Goal: Task Accomplishment & Management: Complete application form

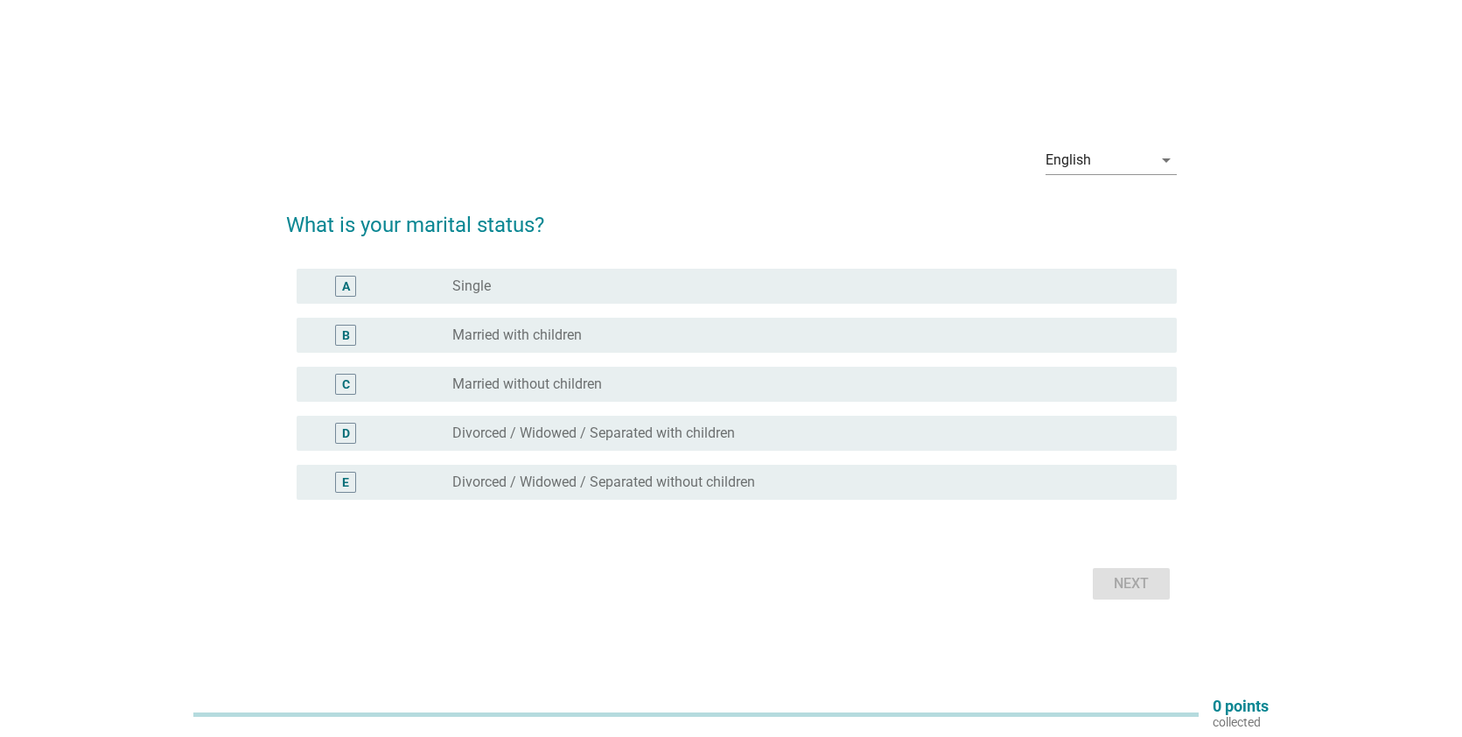
click at [714, 279] on div "radio_button_unchecked Single" at bounding box center [800, 285] width 696 height 17
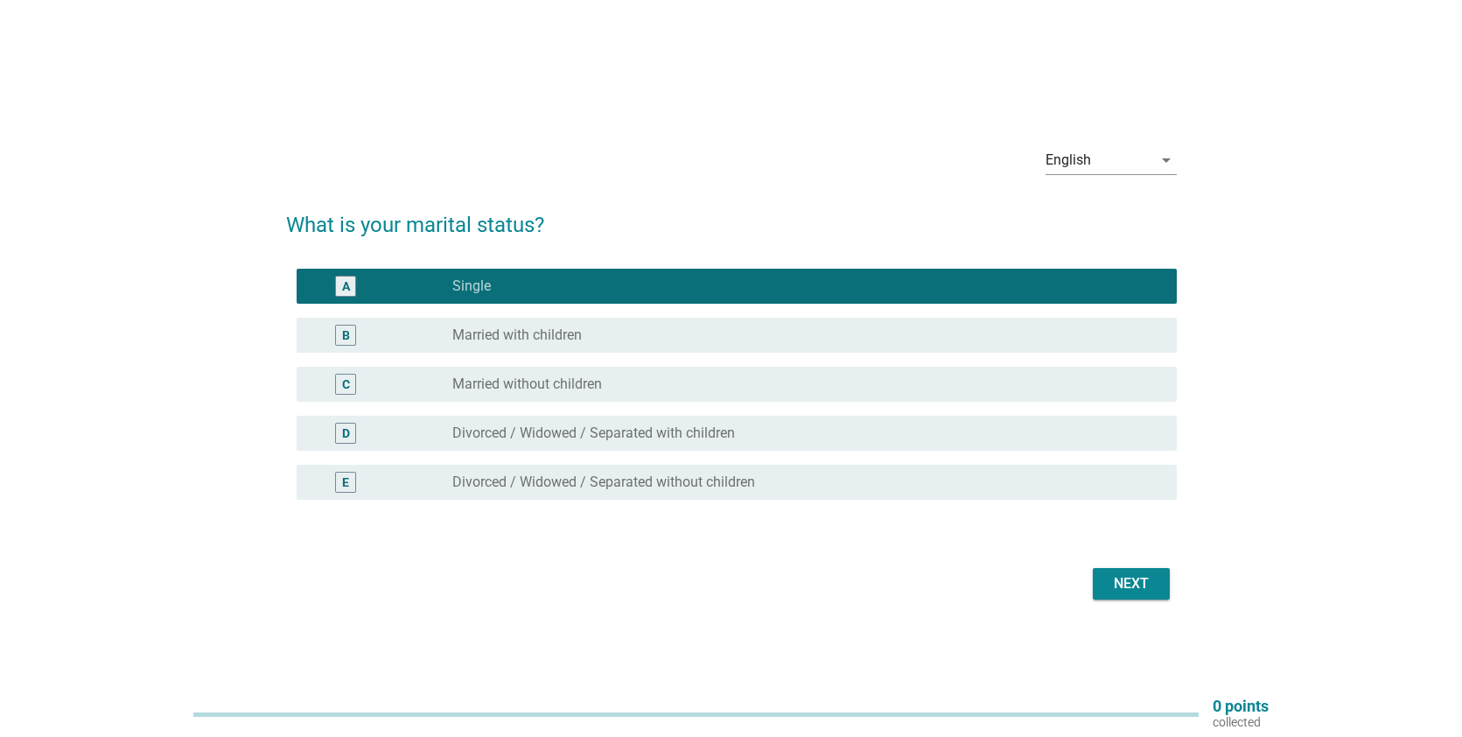
click at [1127, 589] on div "Next" at bounding box center [1131, 583] width 49 height 21
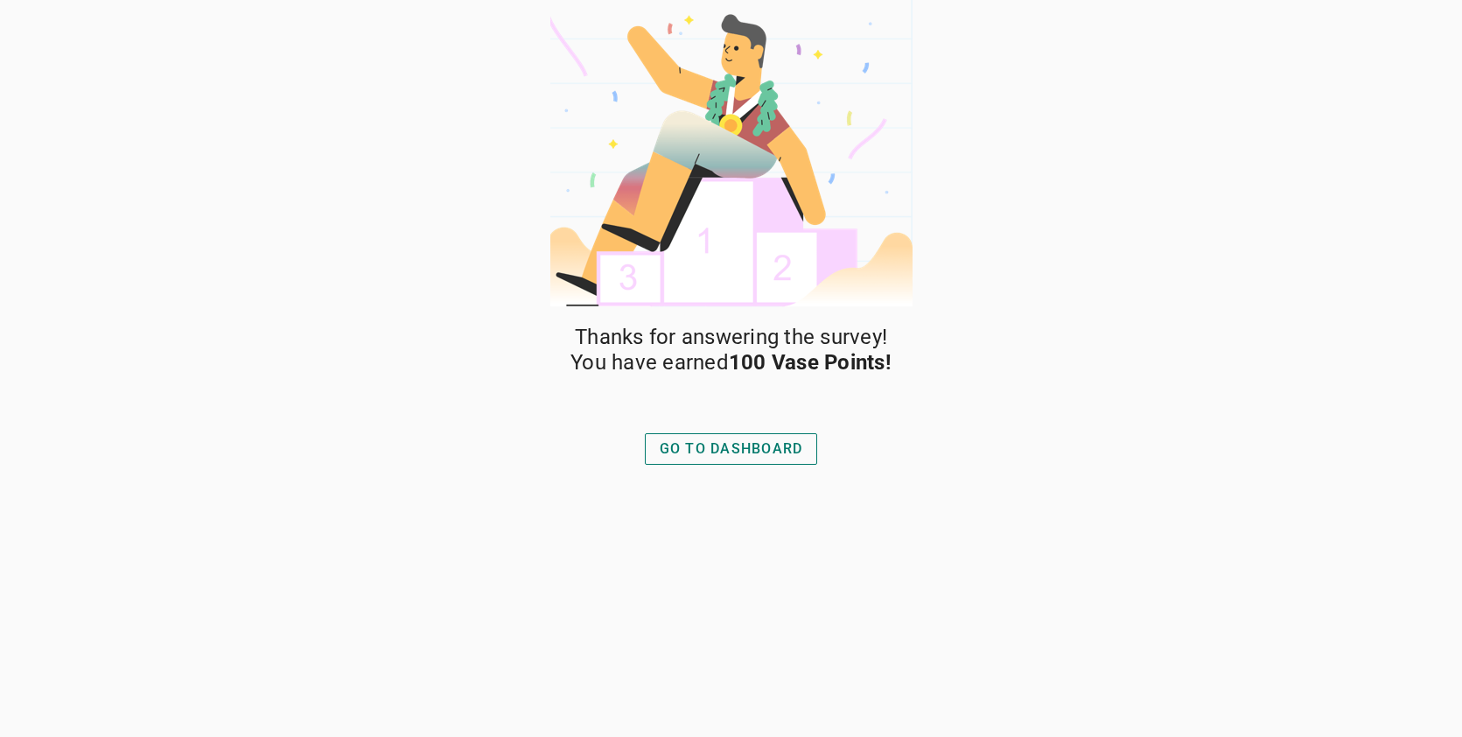
click at [804, 444] on button "GO TO DASHBOARD" at bounding box center [731, 448] width 173 height 31
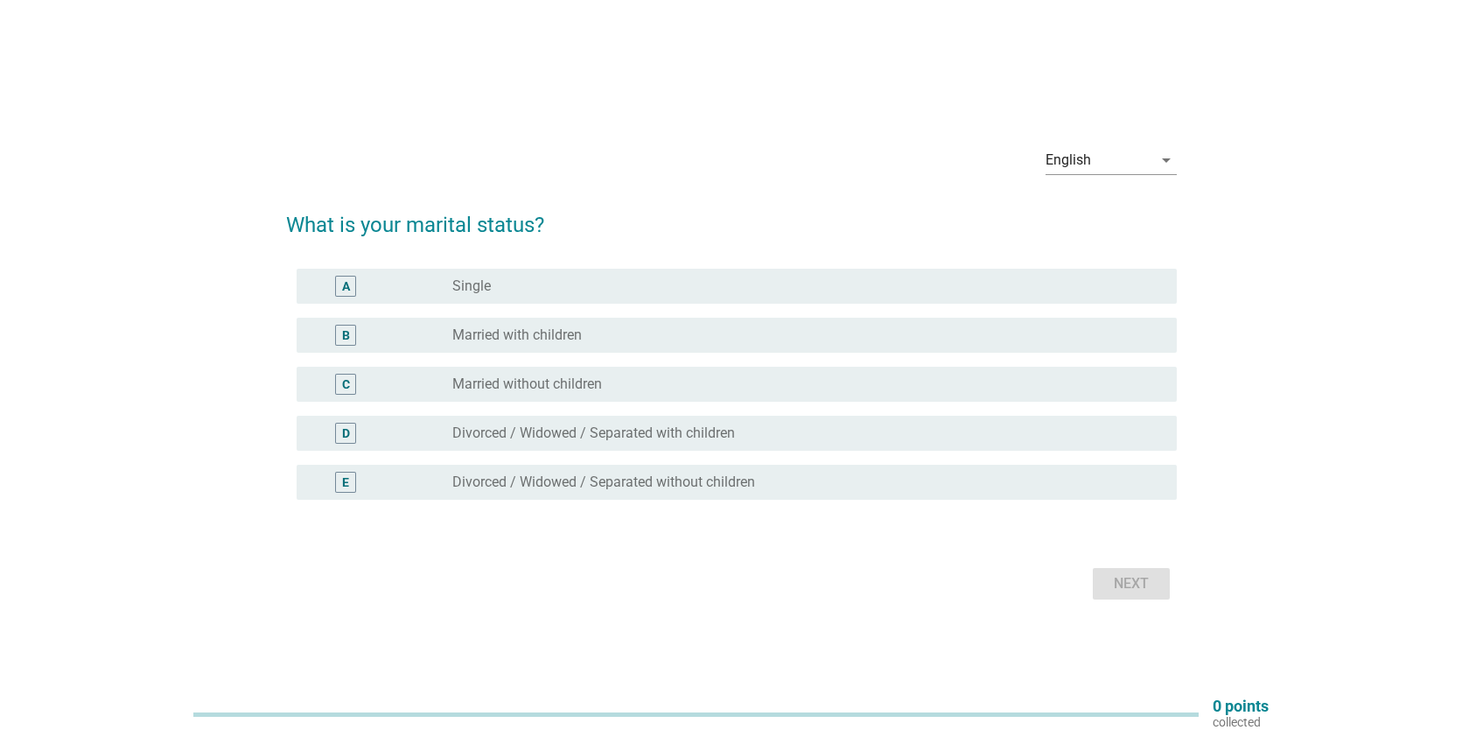
click at [737, 289] on div "radio_button_unchecked Single" at bounding box center [800, 285] width 696 height 17
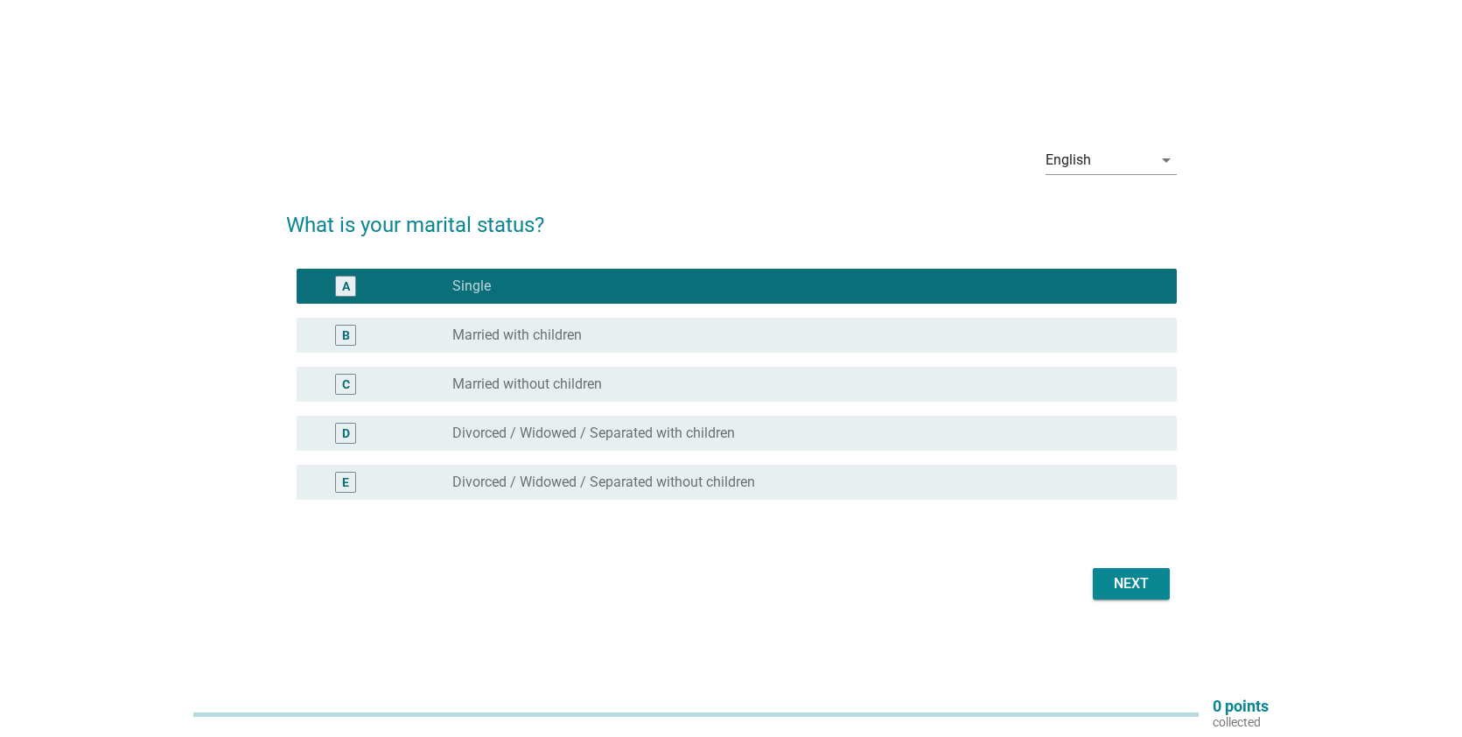
click at [1110, 578] on div "Next" at bounding box center [1131, 583] width 49 height 21
